Goal: Task Accomplishment & Management: Manage account settings

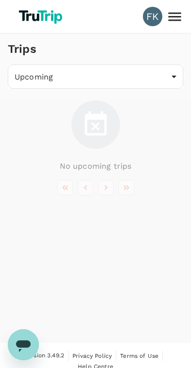
click at [154, 80] on body "FK Trips Upcoming /trips/upcoming ​ No upcoming trips Version 3.49.2 Privacy Po…" at bounding box center [95, 190] width 191 height 380
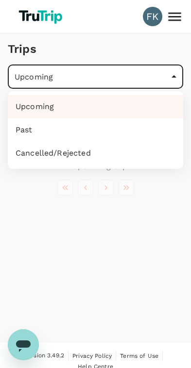
click at [114, 128] on li "Past" at bounding box center [95, 129] width 175 height 23
type input "/trips/completed"
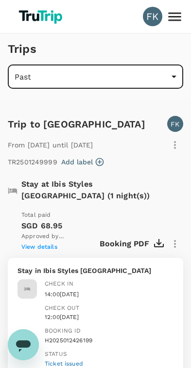
click at [172, 20] on icon at bounding box center [174, 16] width 13 height 9
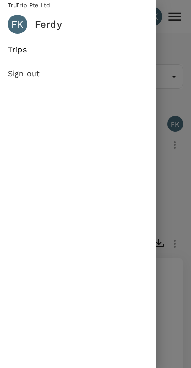
click at [171, 30] on div at bounding box center [95, 184] width 191 height 368
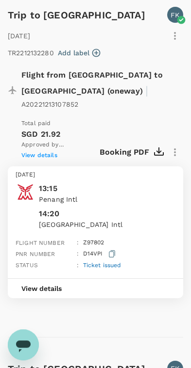
click at [176, 30] on icon "button" at bounding box center [175, 36] width 12 height 12
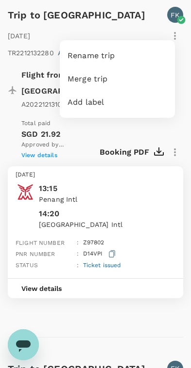
click at [118, 48] on div "Rename trip" at bounding box center [117, 55] width 115 height 23
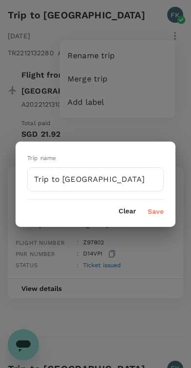
click at [139, 178] on input "Trip to [GEOGRAPHIC_DATA]" at bounding box center [95, 179] width 136 height 24
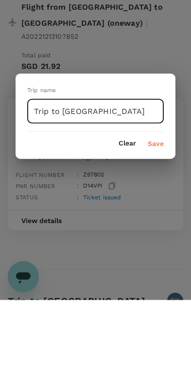
click at [129, 208] on button "Clear" at bounding box center [126, 212] width 17 height 8
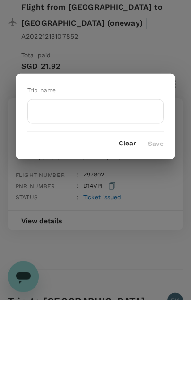
scroll to position [521, 0]
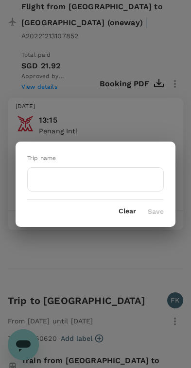
click at [128, 210] on button "Clear" at bounding box center [126, 212] width 17 height 8
click at [107, 256] on div "Trip name ​ Clear Save" at bounding box center [95, 184] width 191 height 368
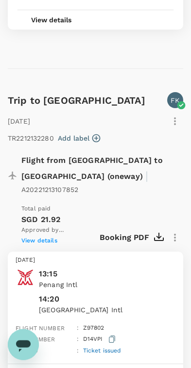
click at [175, 117] on icon "button" at bounding box center [175, 121] width 2 height 8
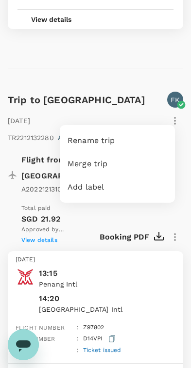
click at [142, 135] on span "Rename trip" at bounding box center [116, 141] width 99 height 12
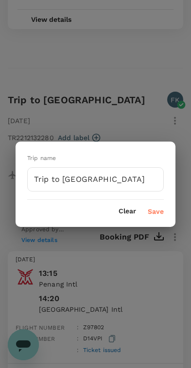
click at [107, 277] on div "Trip name Trip to [GEOGRAPHIC_DATA] ​ Clear Save" at bounding box center [95, 184] width 191 height 368
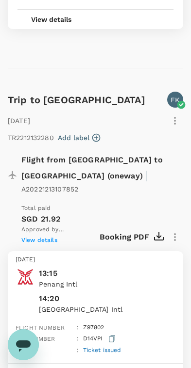
click at [170, 119] on icon "button" at bounding box center [175, 121] width 12 height 12
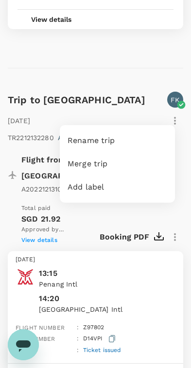
click at [140, 162] on span "Merge trip" at bounding box center [116, 164] width 99 height 12
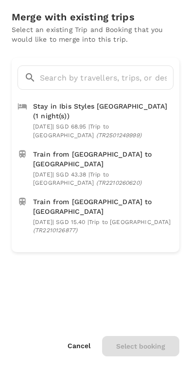
click at [144, 116] on p "Stay in Ibis Styles [GEOGRAPHIC_DATA] (1 night(s))" at bounding box center [102, 110] width 138 height 19
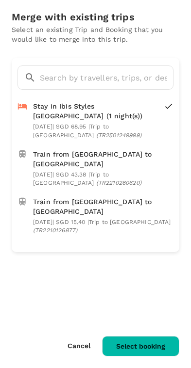
click at [142, 342] on button "Select booking" at bounding box center [140, 346] width 77 height 20
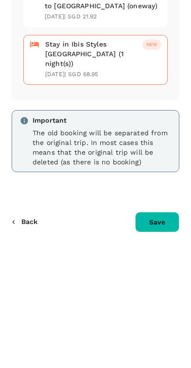
scroll to position [472, 0]
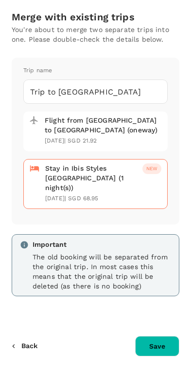
click at [160, 342] on button "Save" at bounding box center [157, 346] width 44 height 20
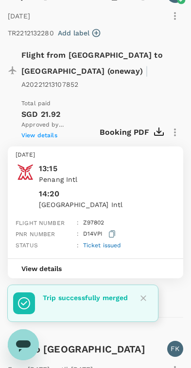
scroll to position [10, 0]
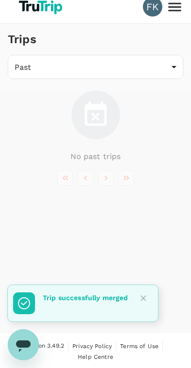
click at [152, 61] on body "FK Trips Past /trips/completed ​ No past trips Version 3.49.2 Privacy Policy Te…" at bounding box center [95, 180] width 191 height 380
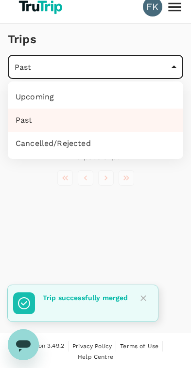
click at [143, 92] on li "Upcoming" at bounding box center [95, 96] width 175 height 23
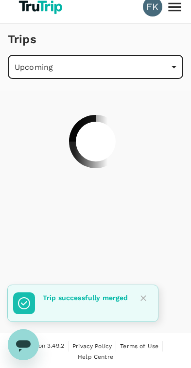
scroll to position [0, 0]
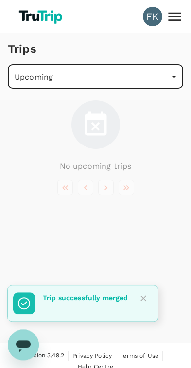
click at [159, 78] on body "FK Trips Upcoming /trips/upcoming ​ No upcoming trips Version 3.49.2 Privacy Po…" at bounding box center [95, 190] width 191 height 380
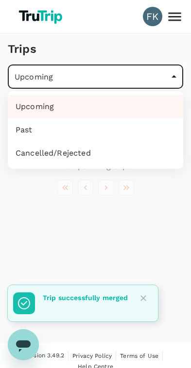
click at [121, 128] on li "Past" at bounding box center [95, 129] width 175 height 23
type input "/trips/completed"
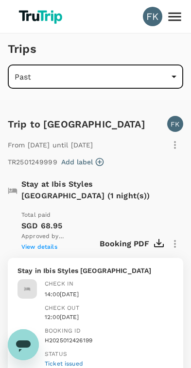
click at [148, 299] on div "Check in 14:00[DATE] Check out 12:00[DATE] Booking ID H2025012426199 Status Tic…" at bounding box center [105, 320] width 136 height 97
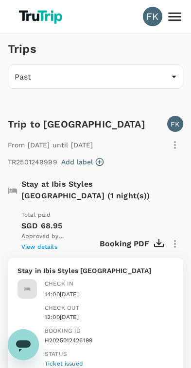
click at [153, 13] on div "FK" at bounding box center [152, 16] width 19 height 19
click at [148, 16] on div "FK" at bounding box center [152, 16] width 19 height 19
click at [156, 18] on div "FK" at bounding box center [152, 16] width 19 height 19
click at [178, 12] on icon at bounding box center [174, 16] width 17 height 17
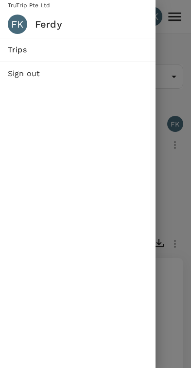
click at [171, 32] on div at bounding box center [95, 184] width 191 height 368
